Goal: Information Seeking & Learning: Find specific page/section

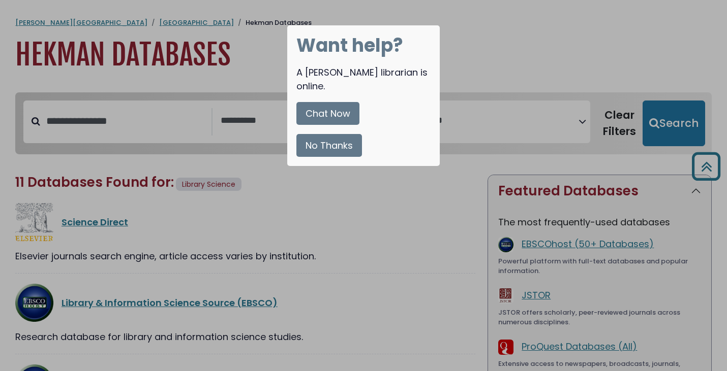
select select "Database Subject Filter"
select select "Database Vendors Filter"
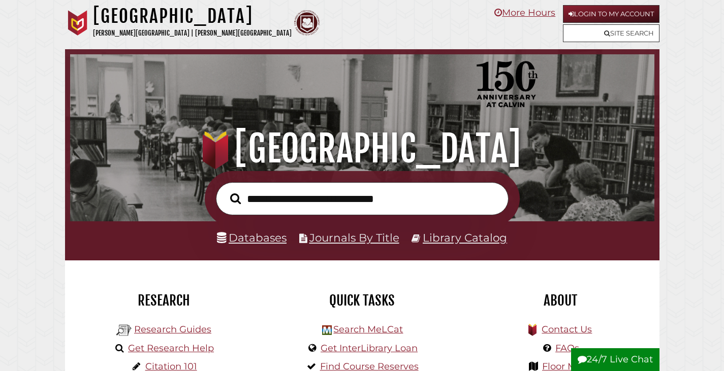
scroll to position [193, 579]
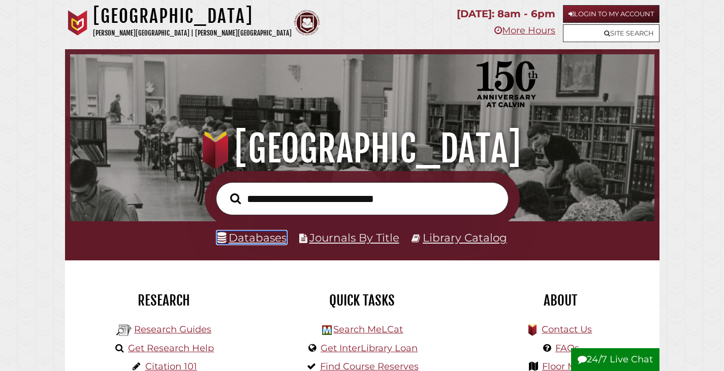
click at [269, 236] on link "Databases" at bounding box center [252, 237] width 70 height 13
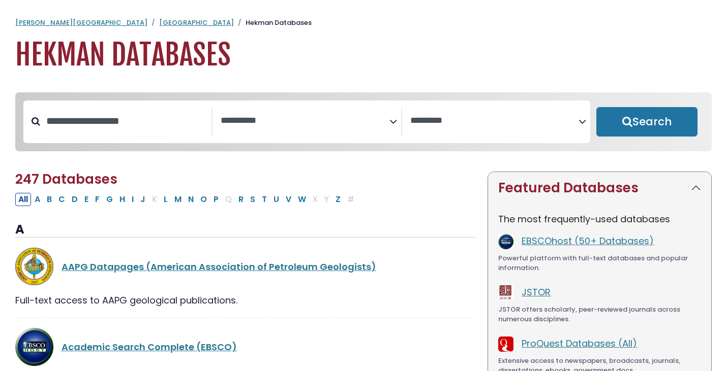
select select "Database Subject Filter"
select select "Database Vendors Filter"
click at [156, 352] on link "Academic Search Complete (EBSCO)" at bounding box center [148, 347] width 175 height 13
